Goal: Task Accomplishment & Management: Use online tool/utility

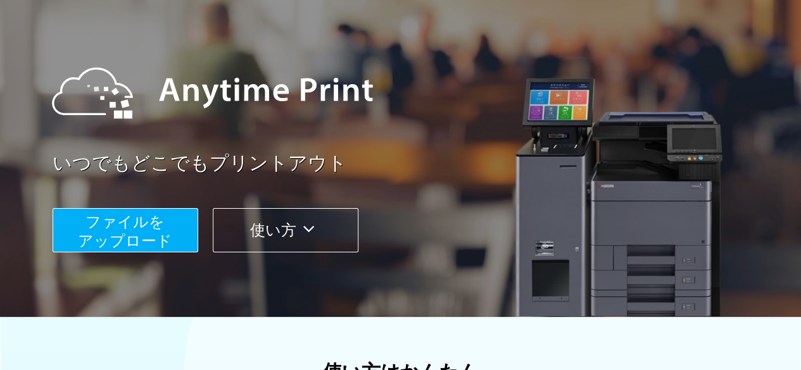
scroll to position [94, 0]
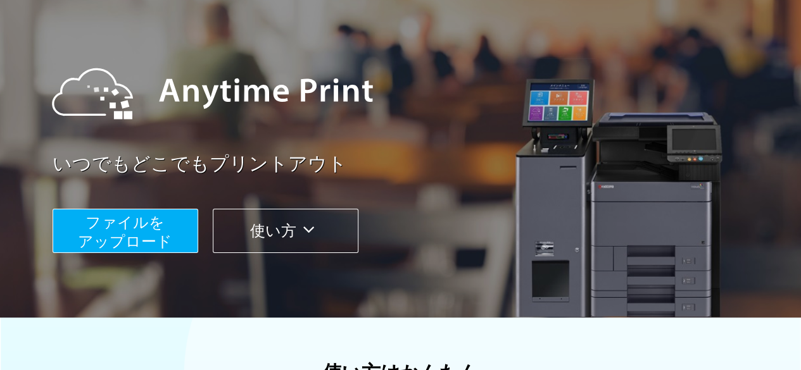
click at [163, 222] on button "ファイルを ​​アップロード" at bounding box center [126, 231] width 146 height 44
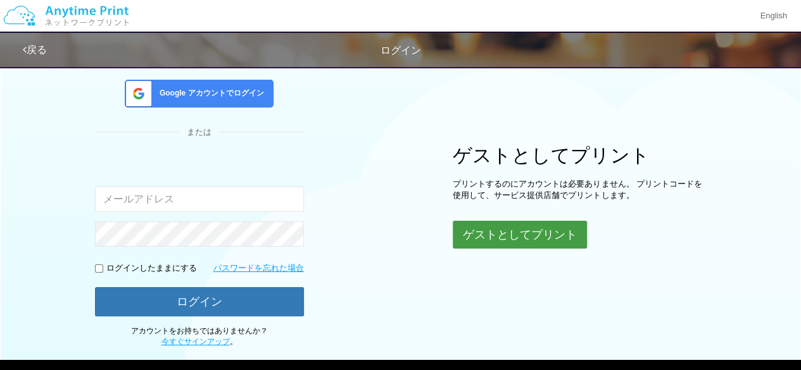
click at [503, 225] on button "ゲストとしてプリント" at bounding box center [520, 235] width 134 height 28
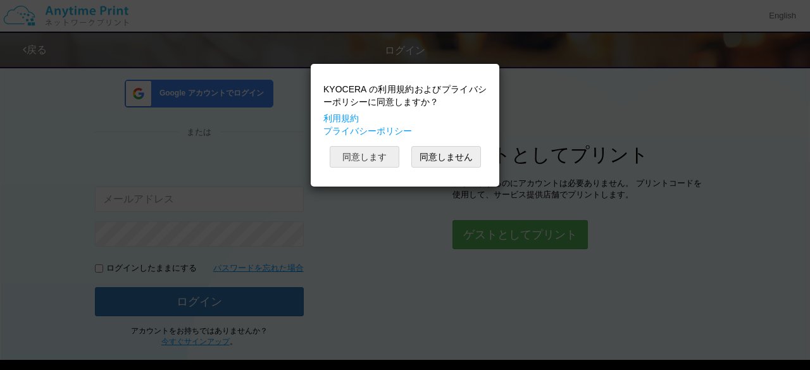
click at [370, 150] on button "同意します" at bounding box center [365, 157] width 70 height 22
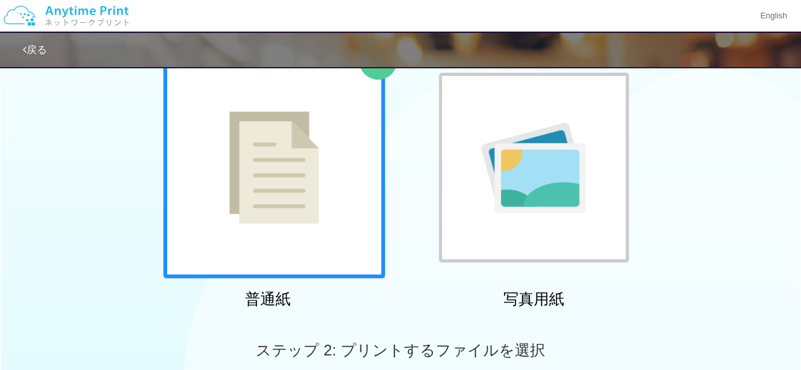
click at [316, 208] on img at bounding box center [274, 167] width 90 height 113
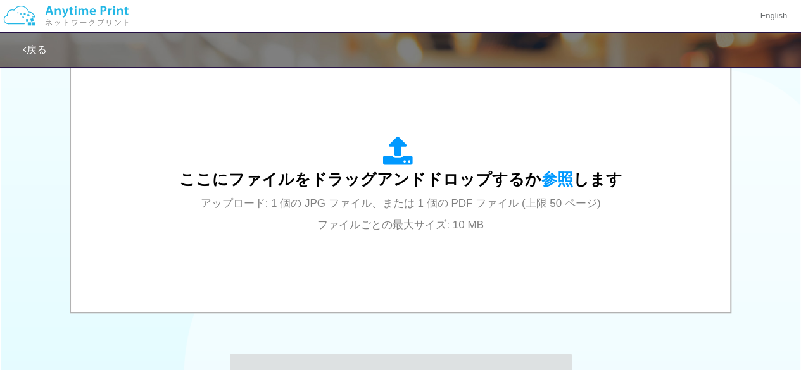
scroll to position [404, 0]
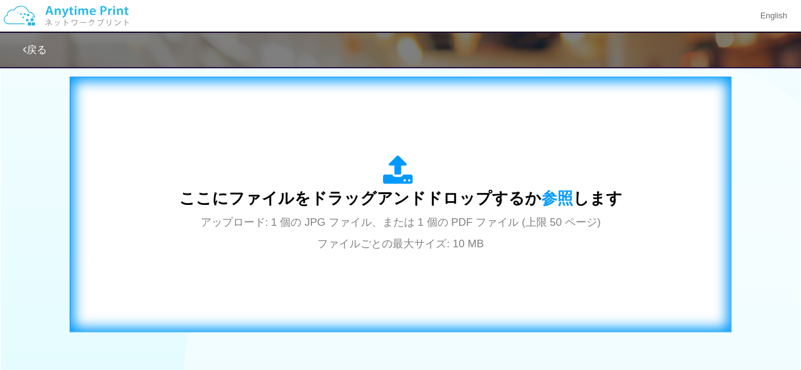
click at [379, 192] on span "ここにファイルをドラッグアンドドロップするか 参照 します" at bounding box center [400, 198] width 443 height 18
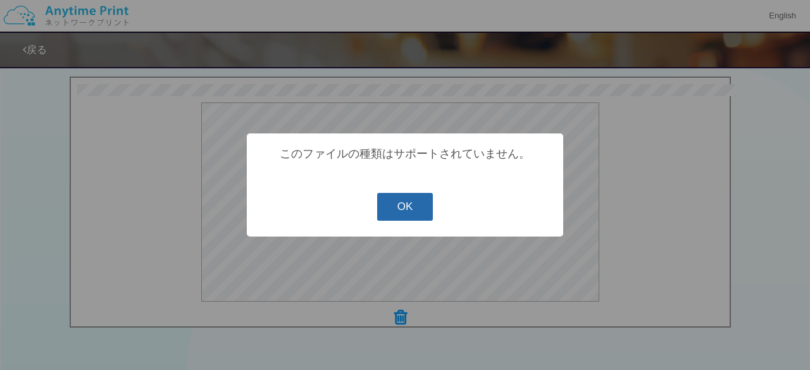
click at [404, 217] on button "OK" at bounding box center [405, 207] width 56 height 28
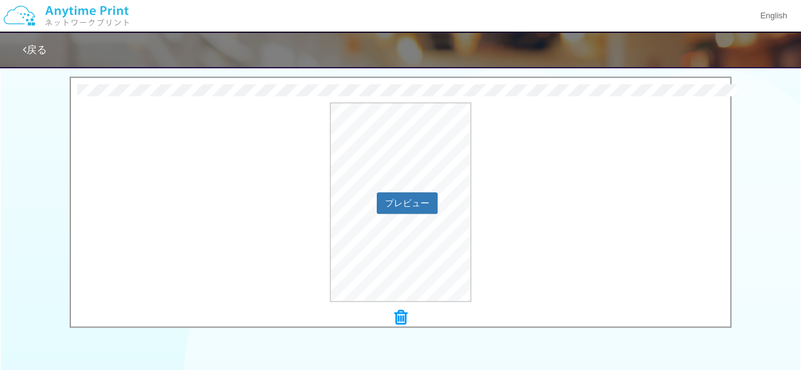
scroll to position [592, 0]
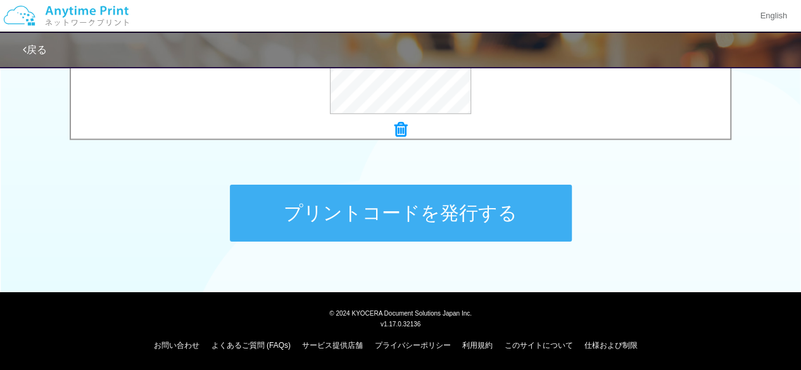
click at [486, 212] on button "プリントコードを発行する" at bounding box center [401, 213] width 342 height 57
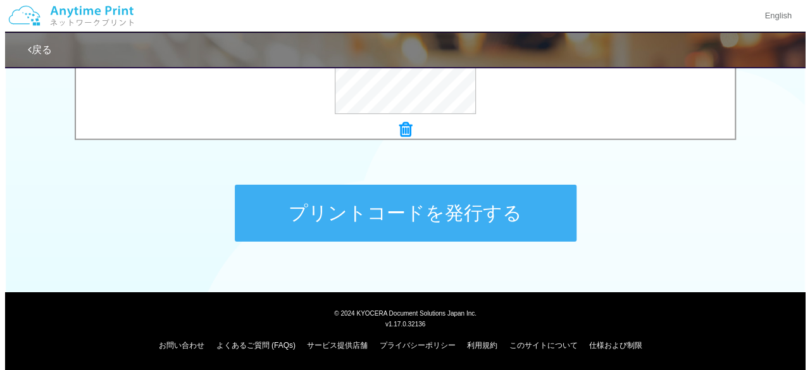
scroll to position [0, 0]
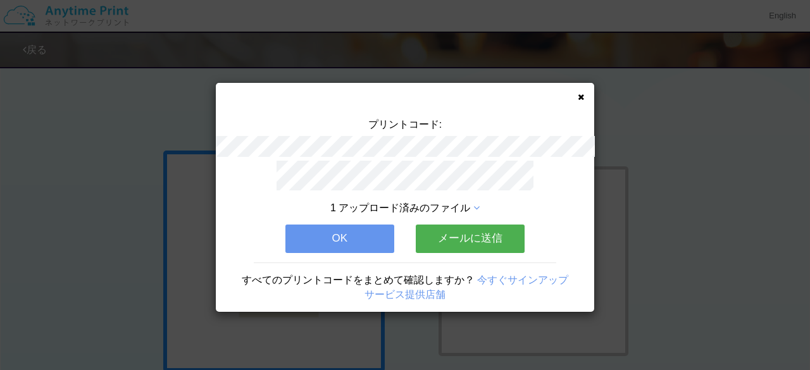
click at [441, 234] on button "メールに送信" at bounding box center [470, 239] width 109 height 28
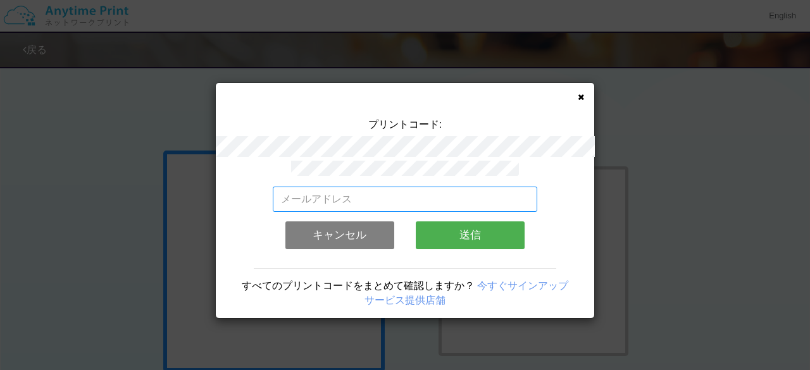
click at [438, 189] on input "email" at bounding box center [405, 199] width 265 height 25
type input "[EMAIL_ADDRESS][DOMAIN_NAME]"
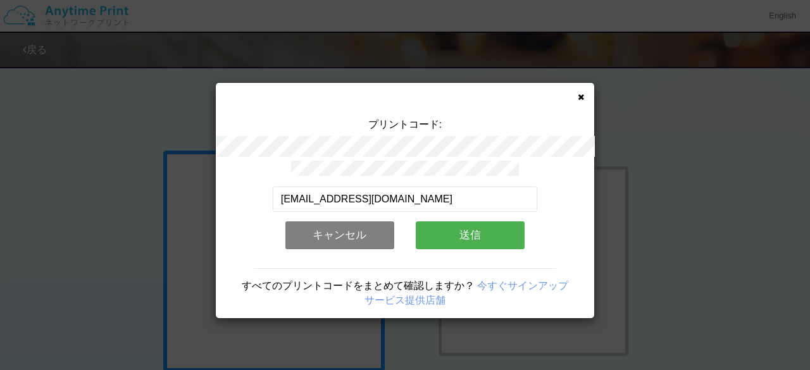
click at [434, 222] on button "送信" at bounding box center [470, 236] width 109 height 28
